Goal: Information Seeking & Learning: Learn about a topic

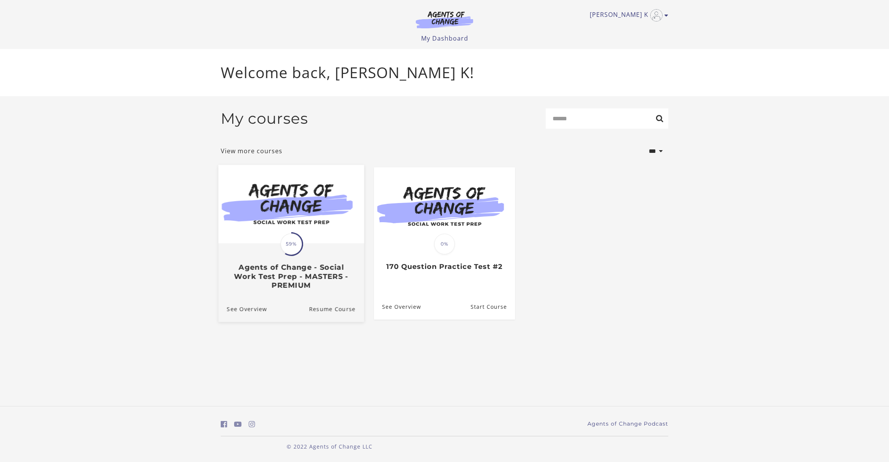
click at [303, 243] on div "Translation missing: en.liquid.partials.dashboard_course_card.progress_descript…" at bounding box center [291, 244] width 24 height 24
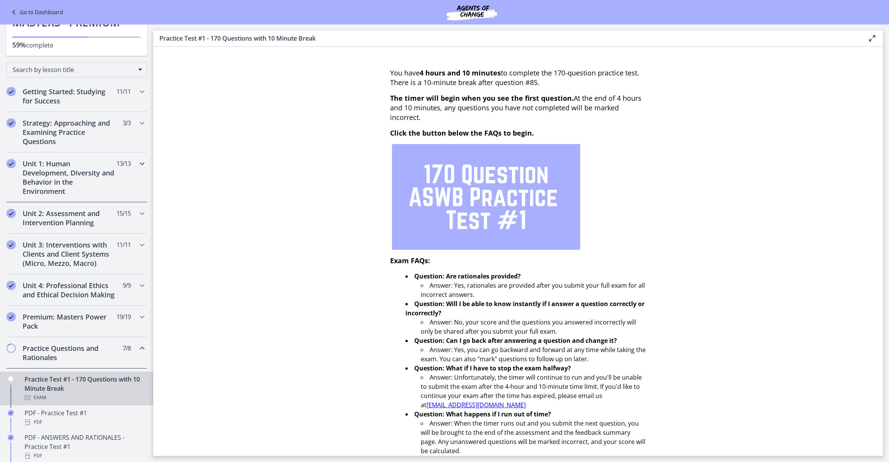
scroll to position [57, 0]
click at [72, 219] on h2 "Unit 2: Assessment and Intervention Planning" at bounding box center [70, 215] width 94 height 18
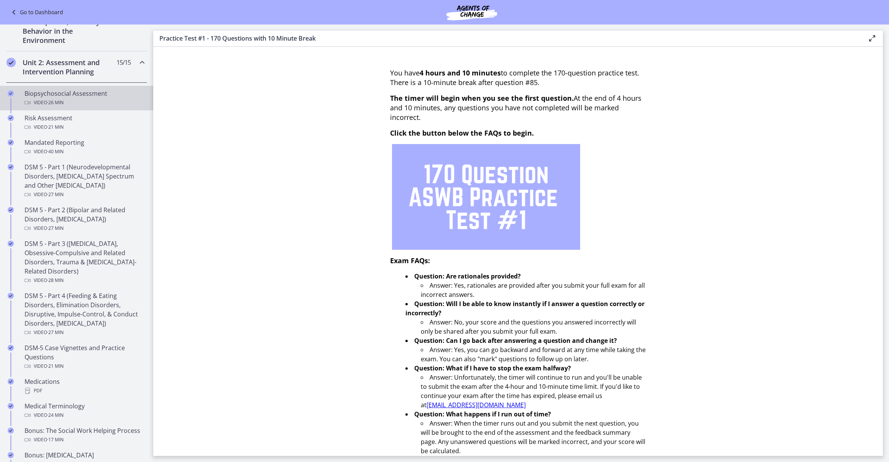
scroll to position [191, 0]
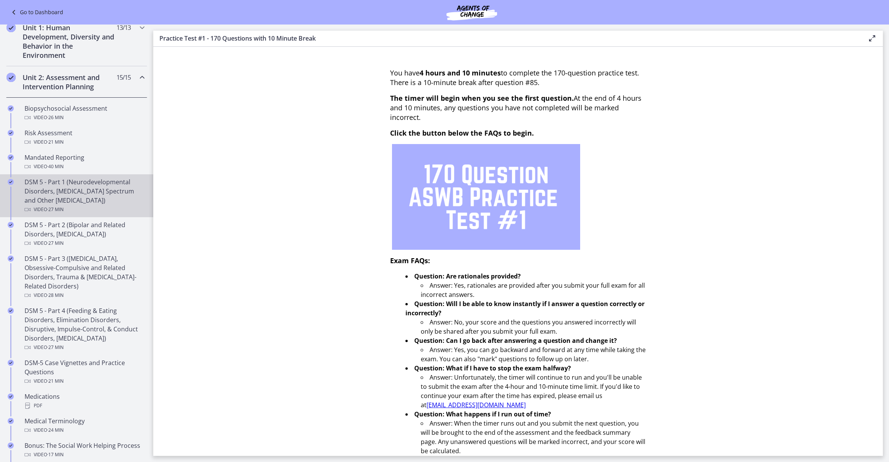
click at [103, 204] on div "DSM 5 - Part 1 (Neurodevelopmental Disorders, Schizophrenia Spectrum and Other …" at bounding box center [85, 195] width 120 height 37
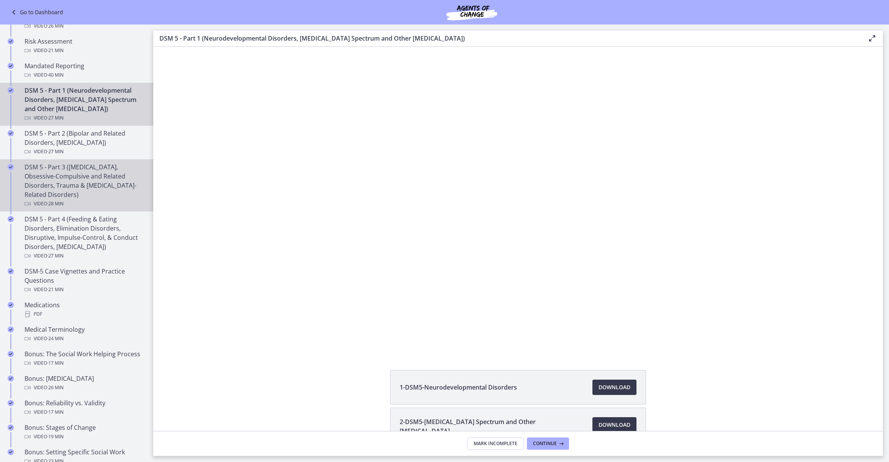
scroll to position [283, 0]
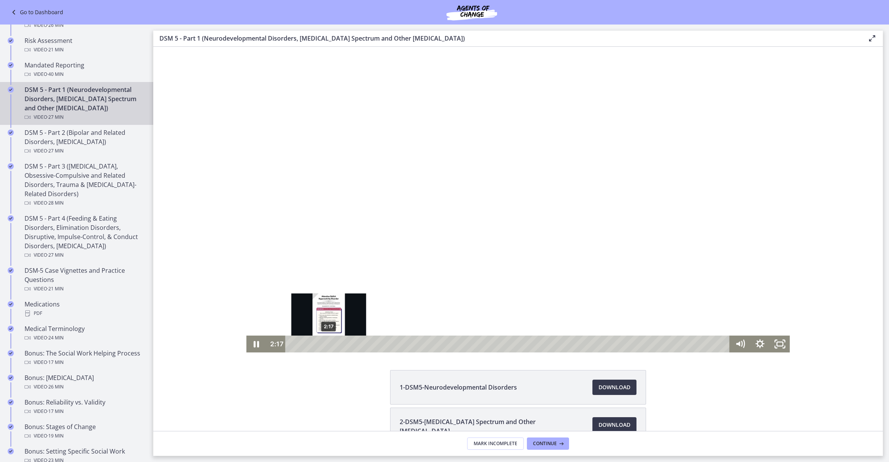
click at [329, 346] on div "2:17" at bounding box center [509, 344] width 432 height 17
click at [323, 346] on div "1:55" at bounding box center [509, 344] width 432 height 17
click at [257, 346] on icon "Pause" at bounding box center [256, 344] width 5 height 7
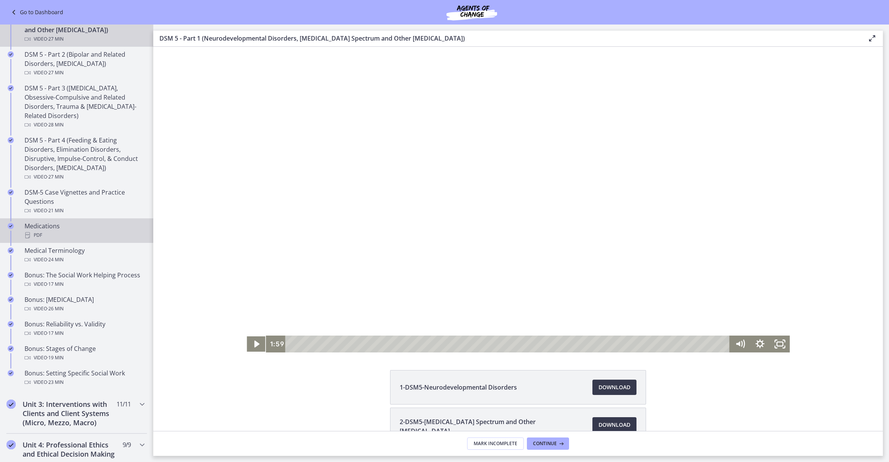
scroll to position [364, 0]
